Goal: Information Seeking & Learning: Learn about a topic

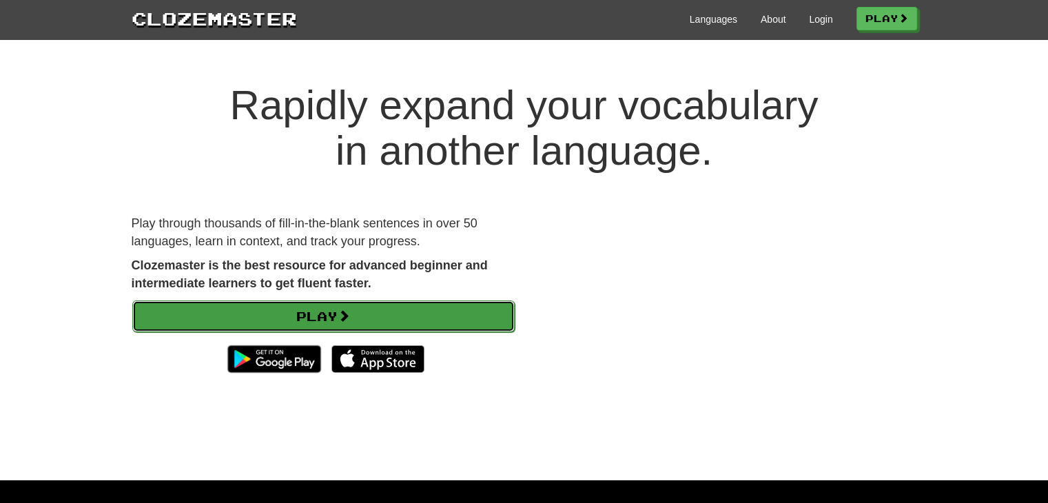
click at [399, 322] on link "Play" at bounding box center [323, 316] width 382 height 32
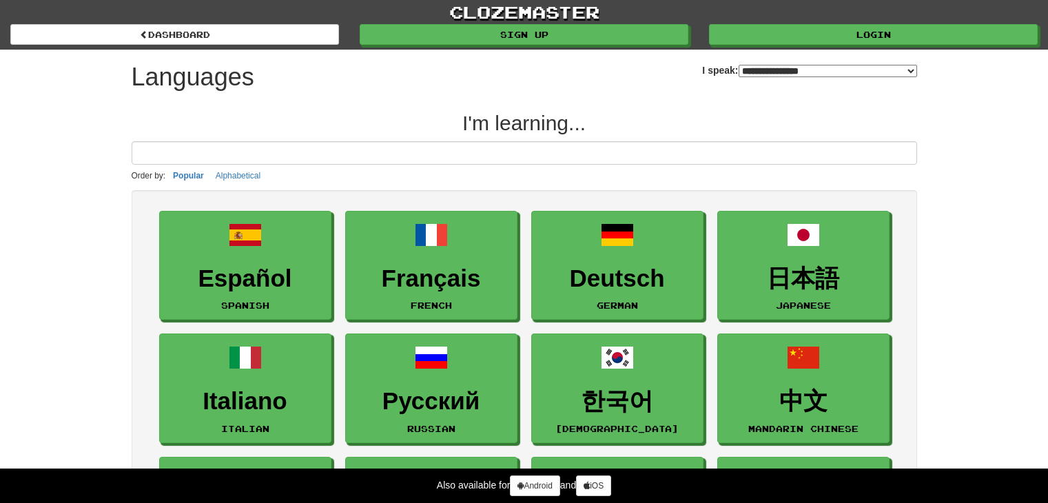
select select "*******"
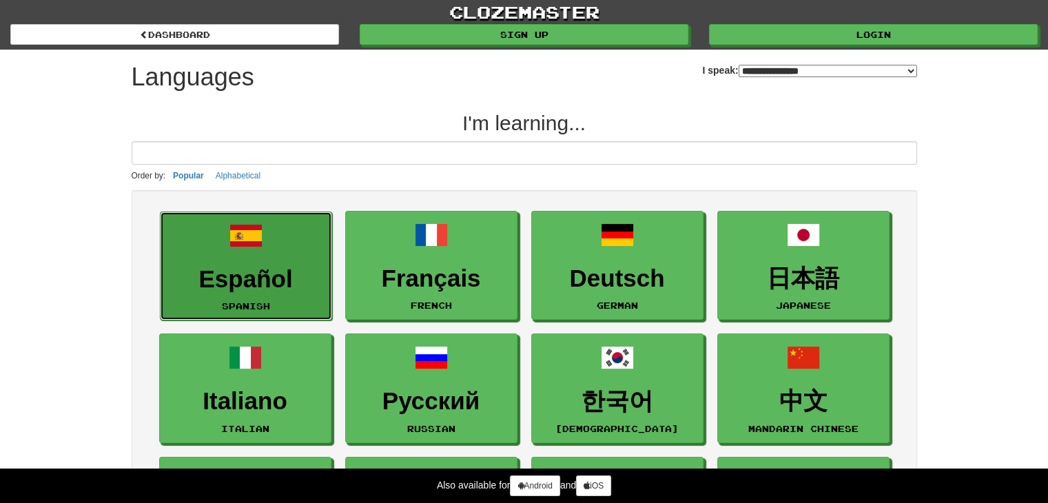
click at [289, 280] on h3 "Español" at bounding box center [245, 279] width 157 height 27
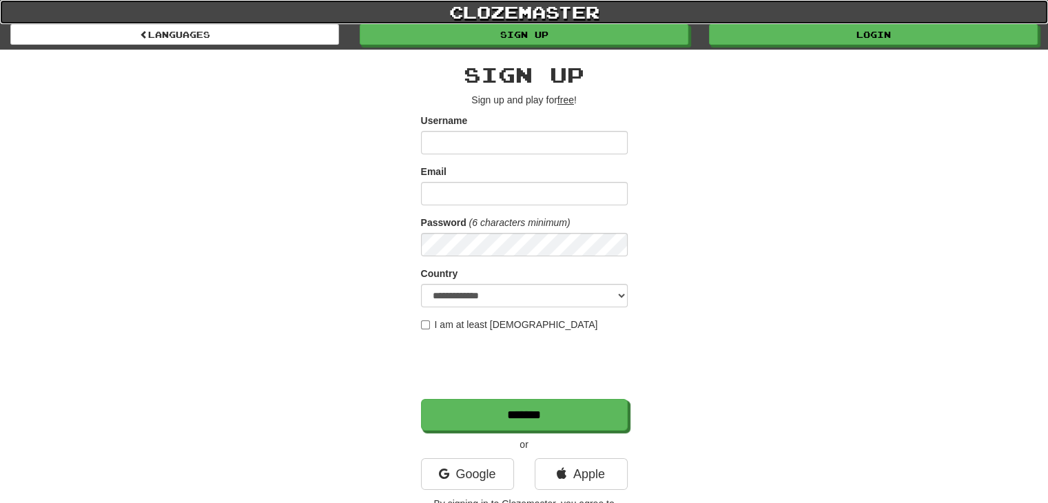
click at [451, 6] on link "clozemaster" at bounding box center [524, 12] width 1048 height 24
